Goal: Transaction & Acquisition: Purchase product/service

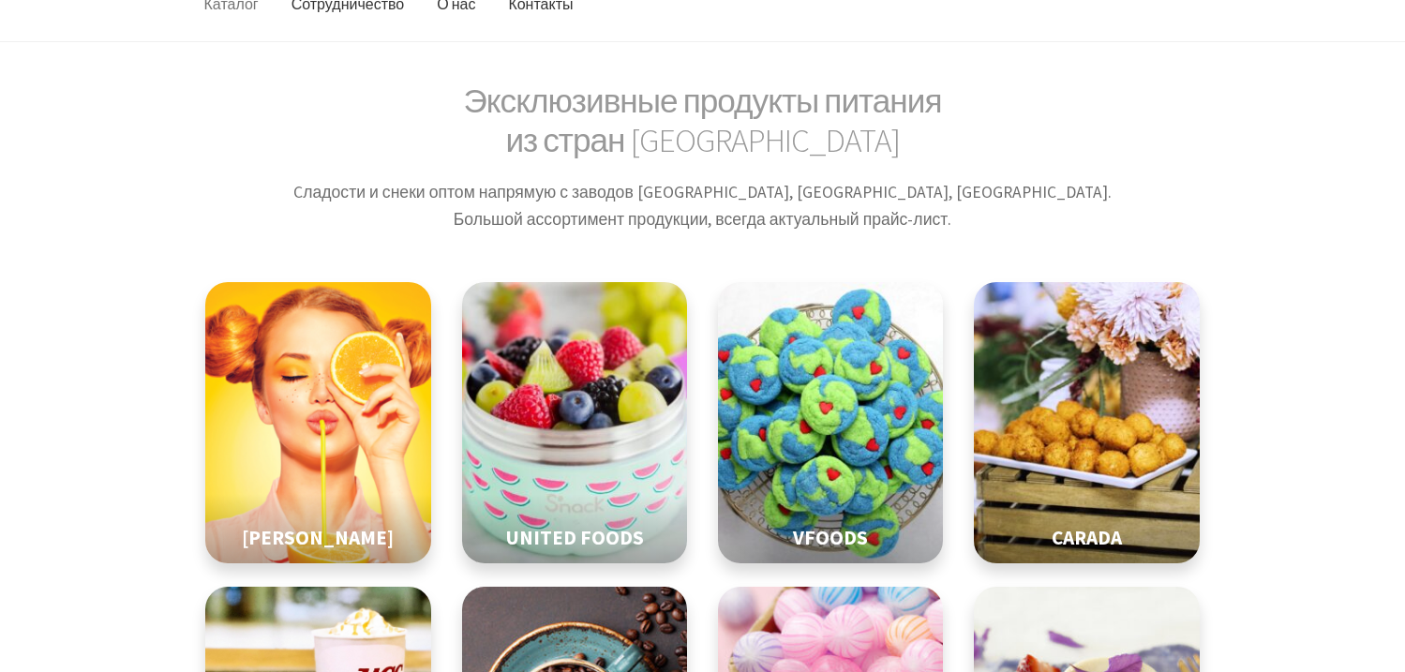
scroll to position [234, 0]
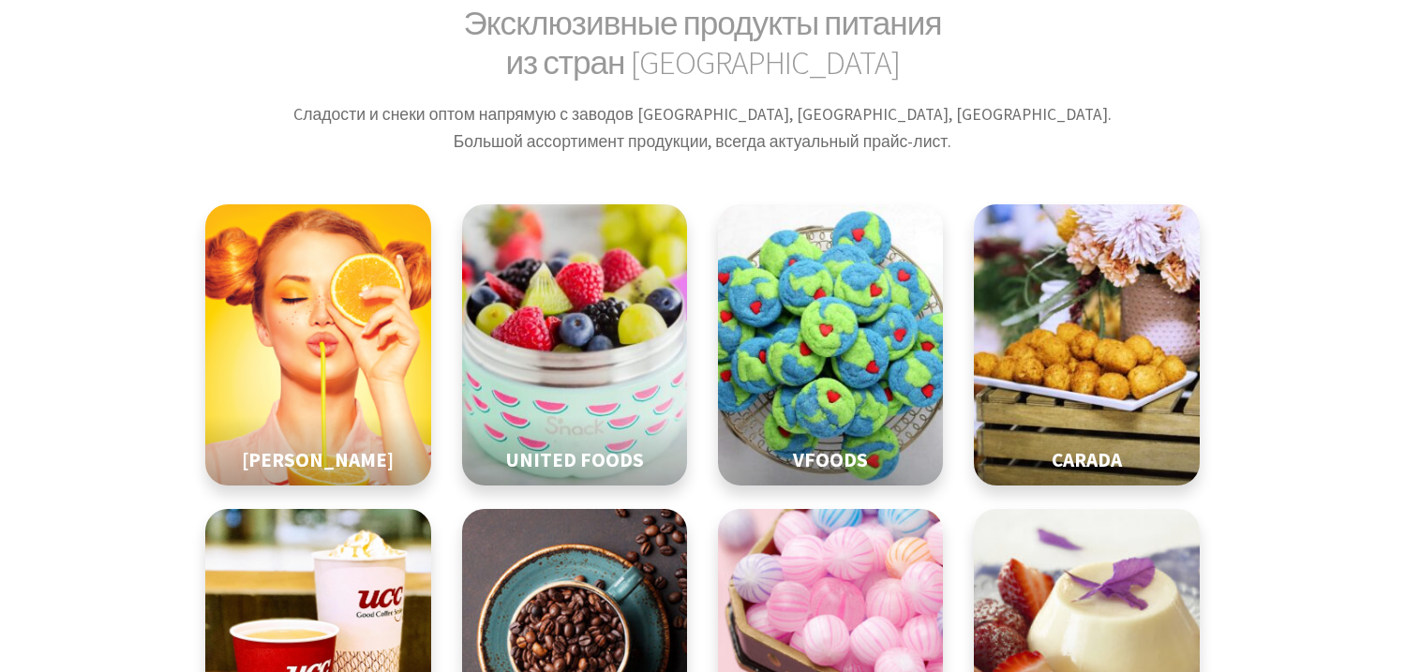
click at [1004, 482] on img at bounding box center [1086, 649] width 282 height 351
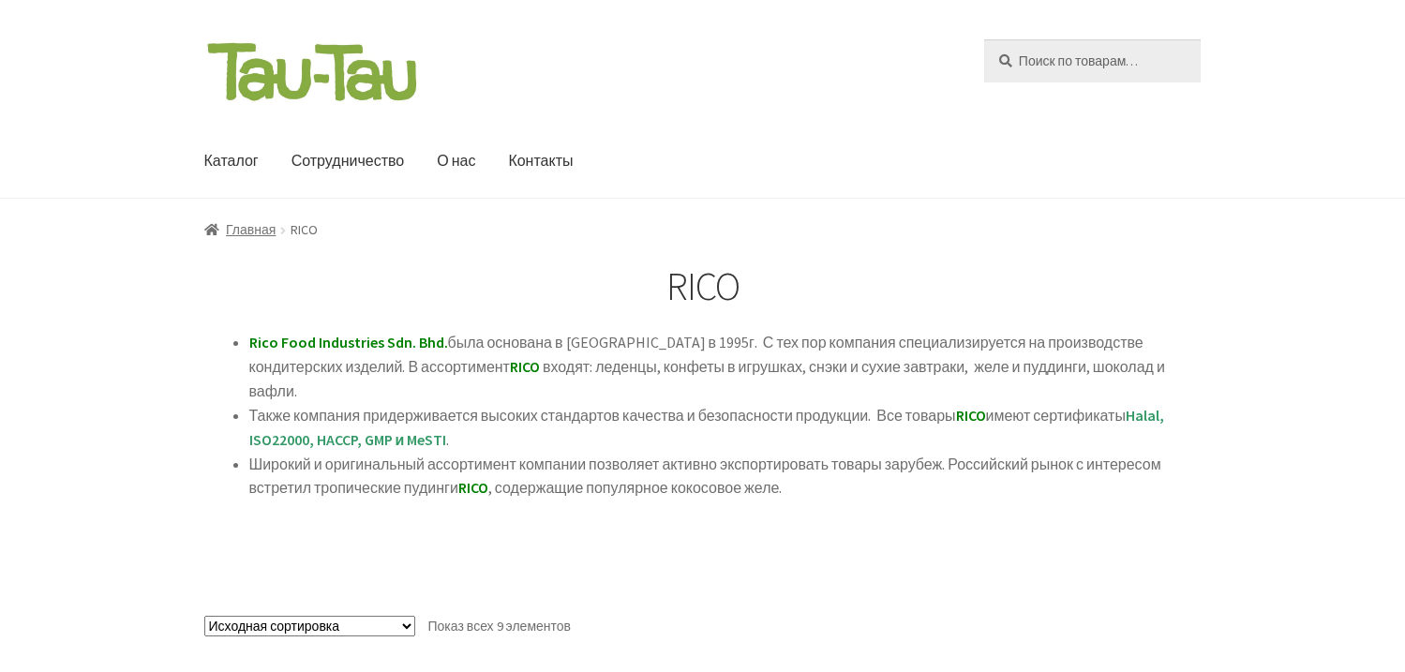
click at [984, 39] on input "Искать:" at bounding box center [1092, 60] width 216 height 43
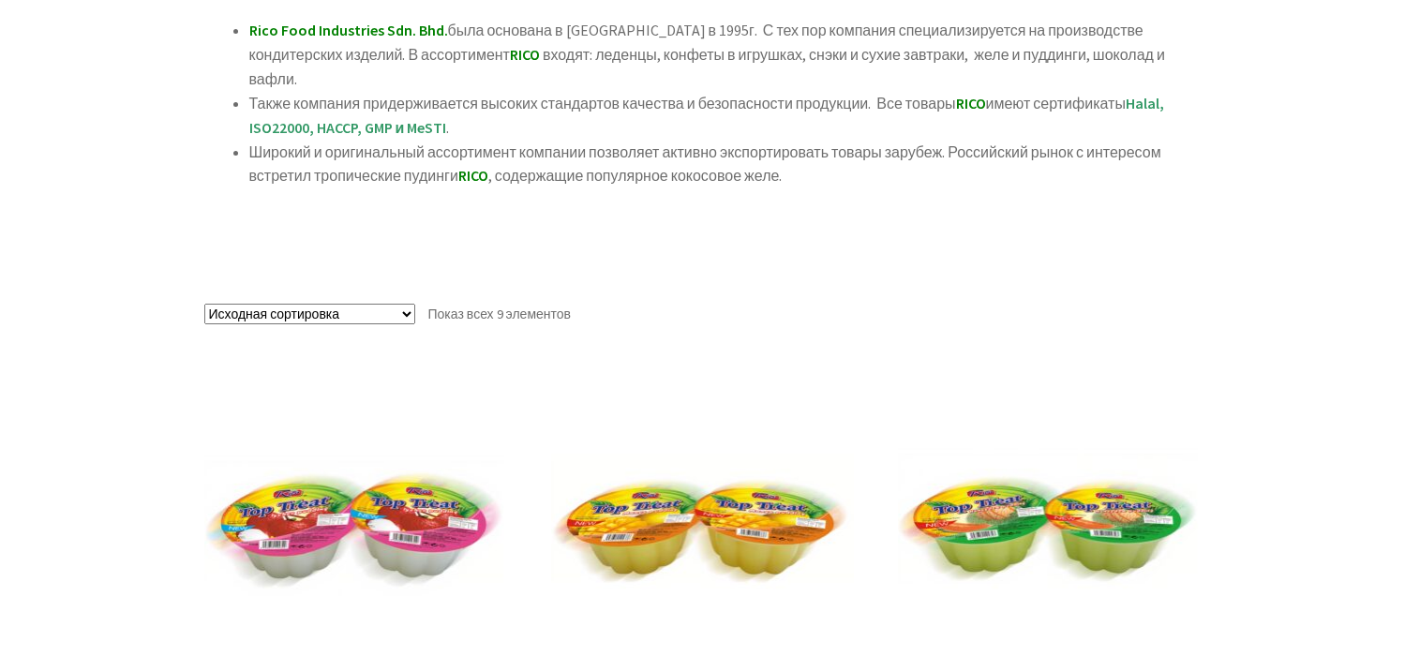
scroll to position [234, 0]
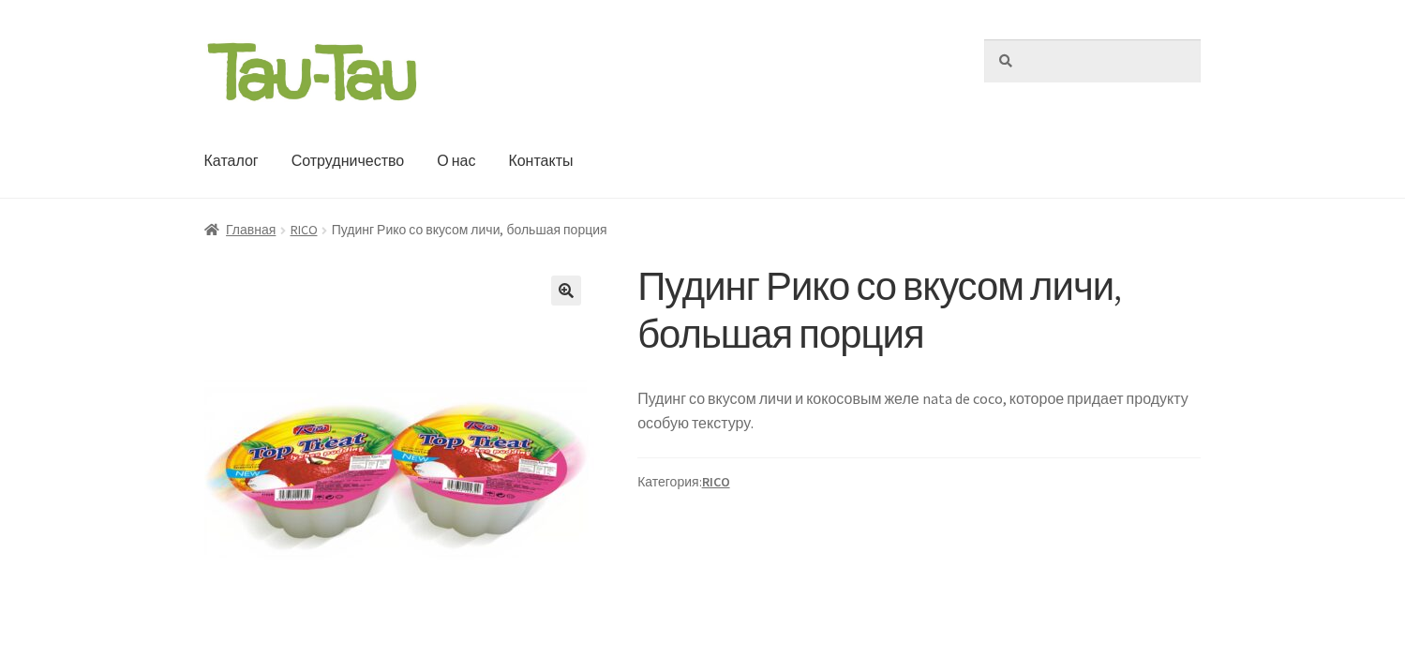
click at [1112, 67] on input "Искать:" at bounding box center [1092, 60] width 216 height 43
type input "[PERSON_NAME]"
